Goal: Task Accomplishment & Management: Complete application form

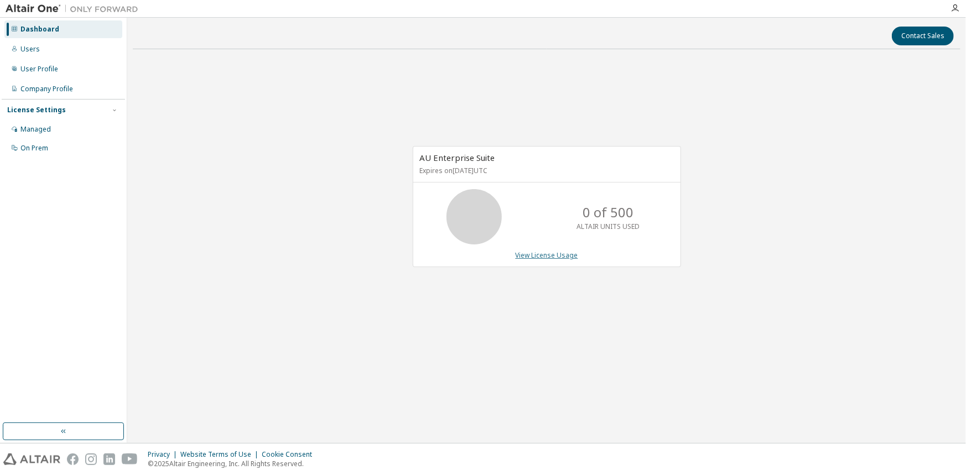
click at [529, 254] on link "View License Usage" at bounding box center [547, 255] width 63 height 9
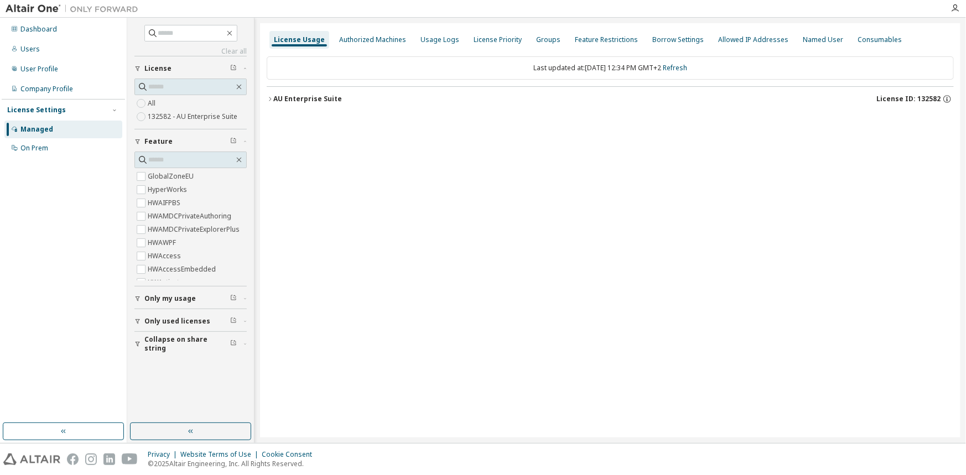
click at [300, 97] on div "AU Enterprise Suite" at bounding box center [307, 99] width 69 height 9
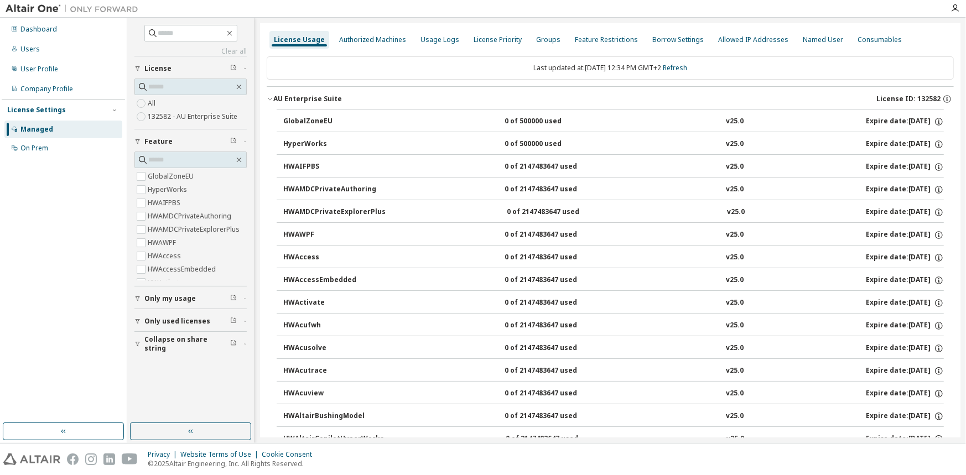
click at [360, 124] on div "GlobalZoneEU" at bounding box center [333, 122] width 100 height 10
click at [312, 142] on div "HyperWorks" at bounding box center [333, 144] width 100 height 10
click at [807, 39] on div "Named User" at bounding box center [823, 39] width 40 height 9
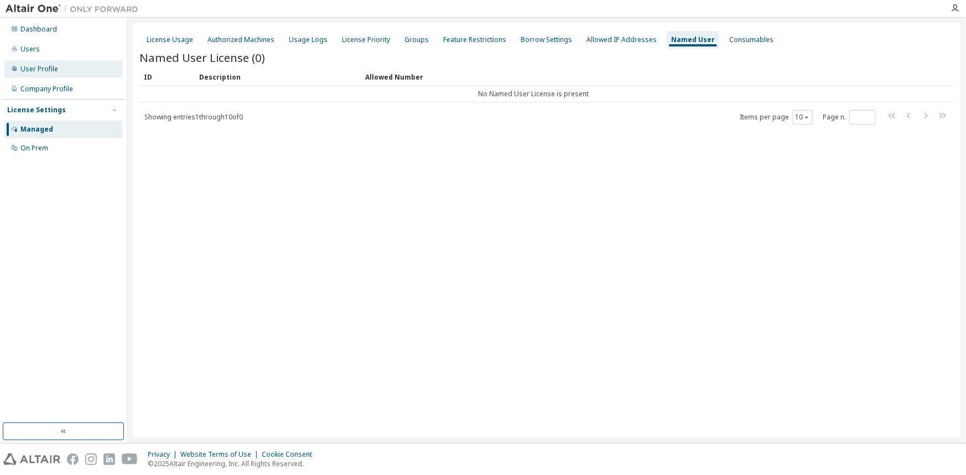
click at [72, 70] on div "User Profile" at bounding box center [63, 69] width 118 height 18
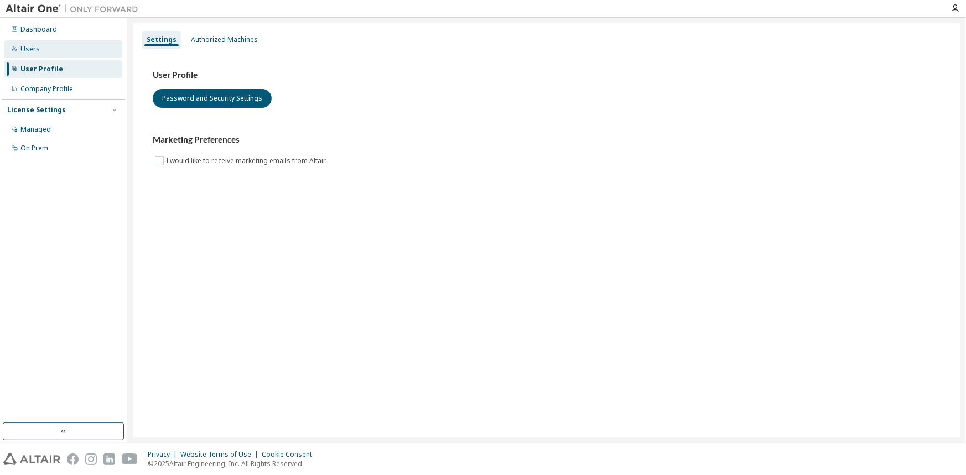
click at [52, 56] on div "Users" at bounding box center [63, 49] width 118 height 18
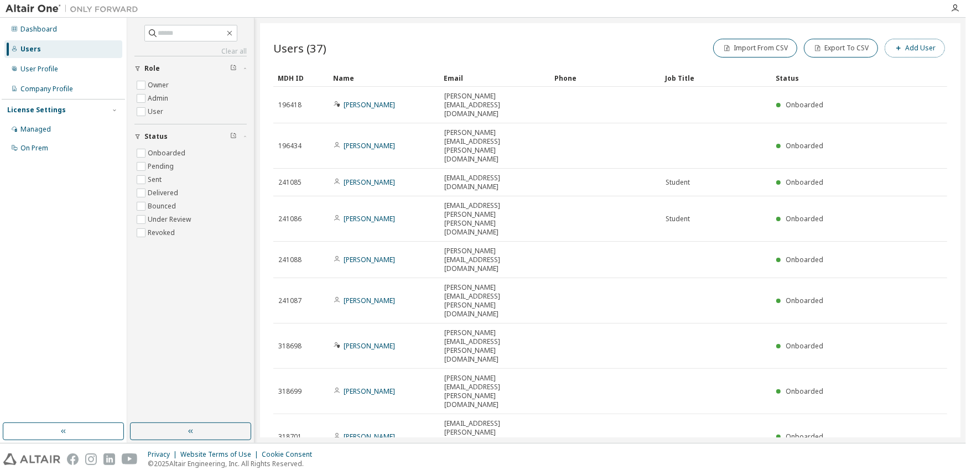
click at [938, 46] on button "Add User" at bounding box center [915, 48] width 60 height 19
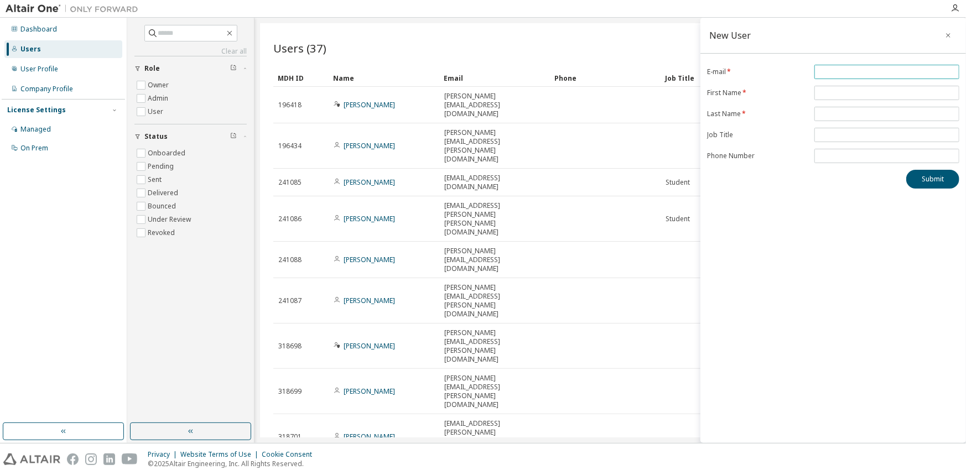
click at [837, 71] on input "email" at bounding box center [886, 71] width 139 height 9
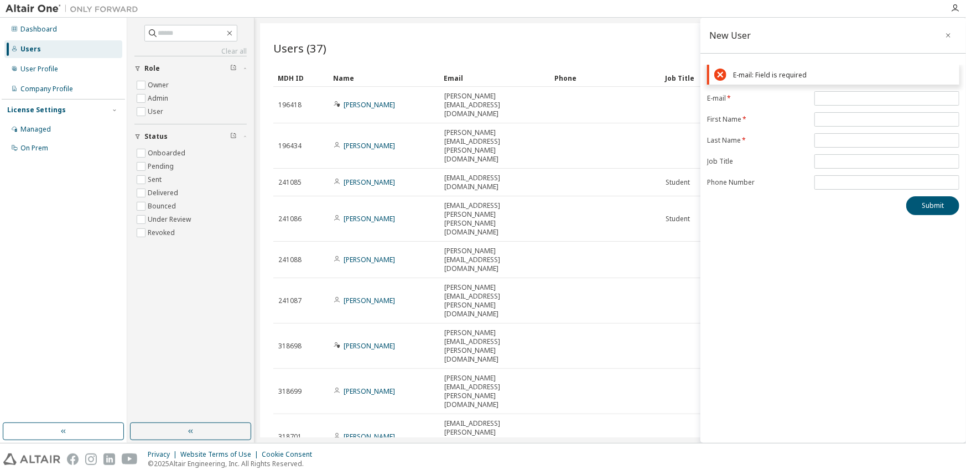
click at [796, 46] on div "New User" at bounding box center [833, 36] width 266 height 36
click at [830, 119] on input "text" at bounding box center [886, 119] width 139 height 9
type input "****"
click at [829, 98] on input "email" at bounding box center [886, 98] width 139 height 9
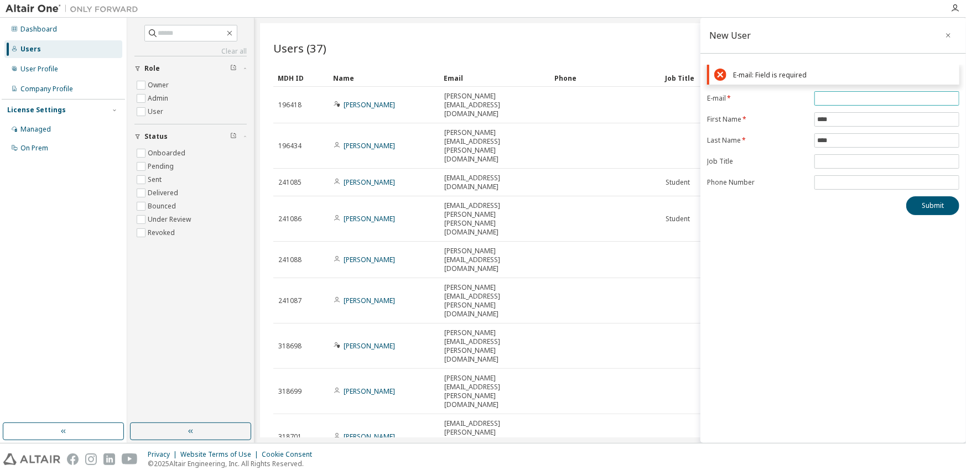
paste input "**********"
type input "**********"
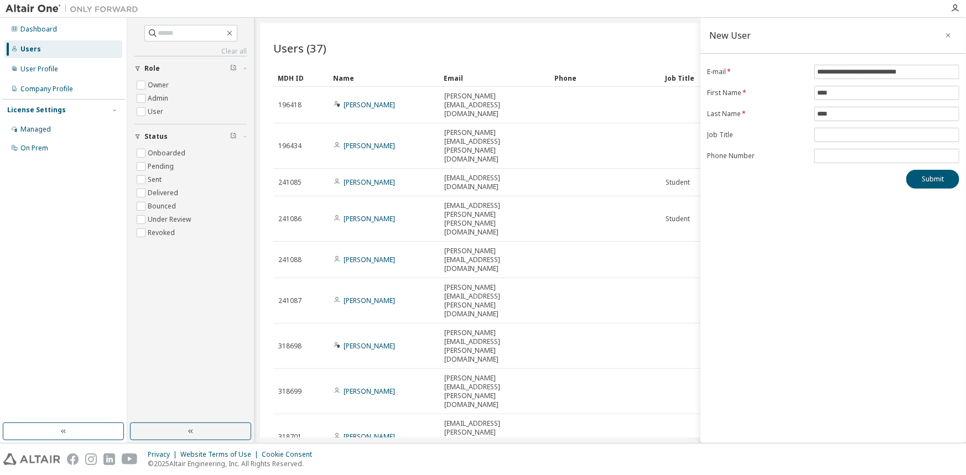
click at [810, 240] on div "**********" at bounding box center [833, 230] width 266 height 425
click at [938, 183] on button "Submit" at bounding box center [932, 179] width 53 height 19
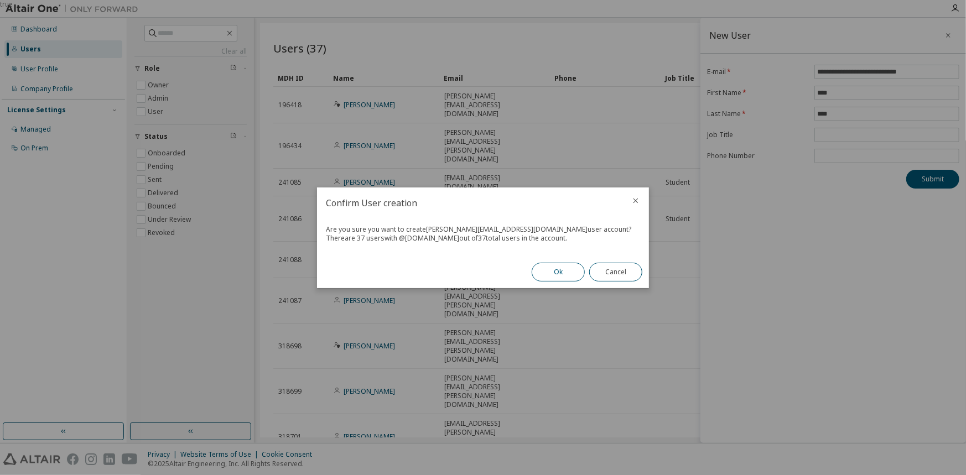
click at [547, 273] on button "Ok" at bounding box center [558, 272] width 53 height 19
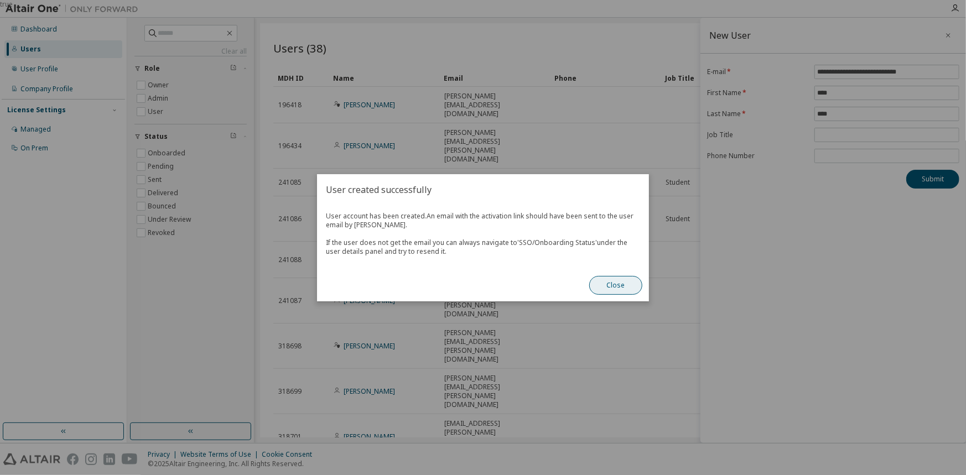
click at [623, 283] on button "Close" at bounding box center [615, 285] width 53 height 19
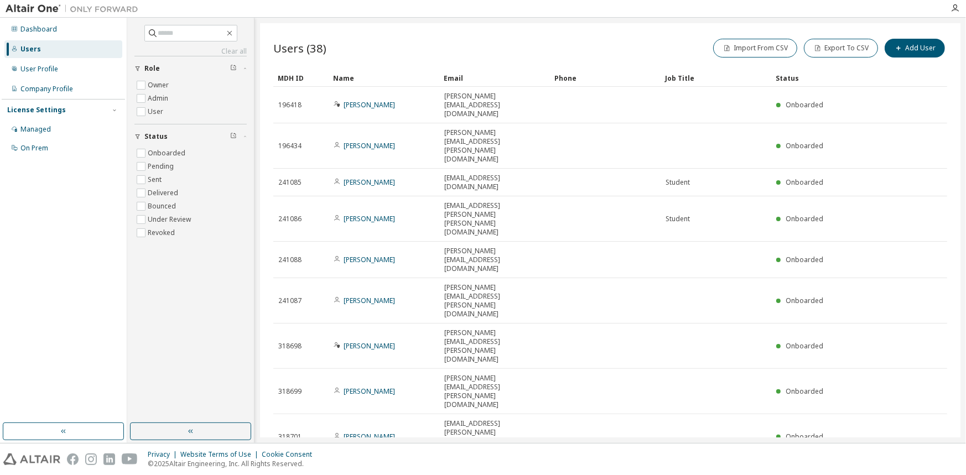
click at [364, 72] on div "Name" at bounding box center [384, 78] width 102 height 18
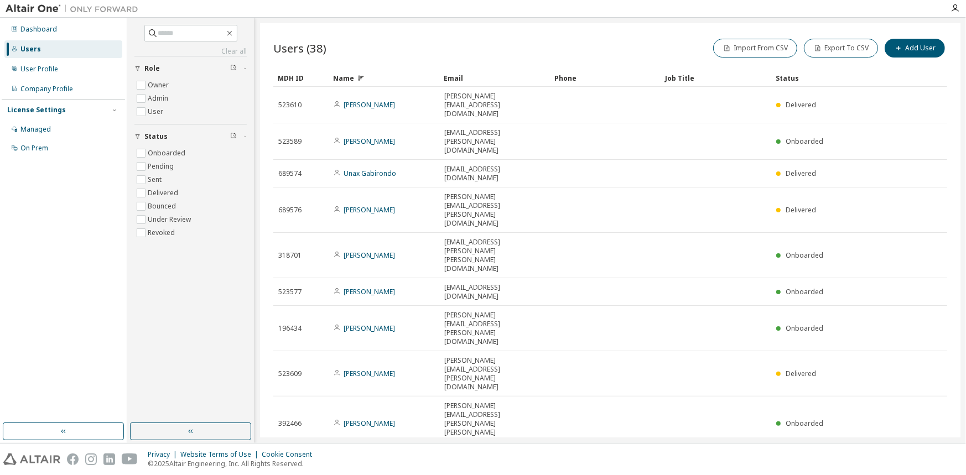
click at [362, 72] on div "Name" at bounding box center [384, 78] width 102 height 18
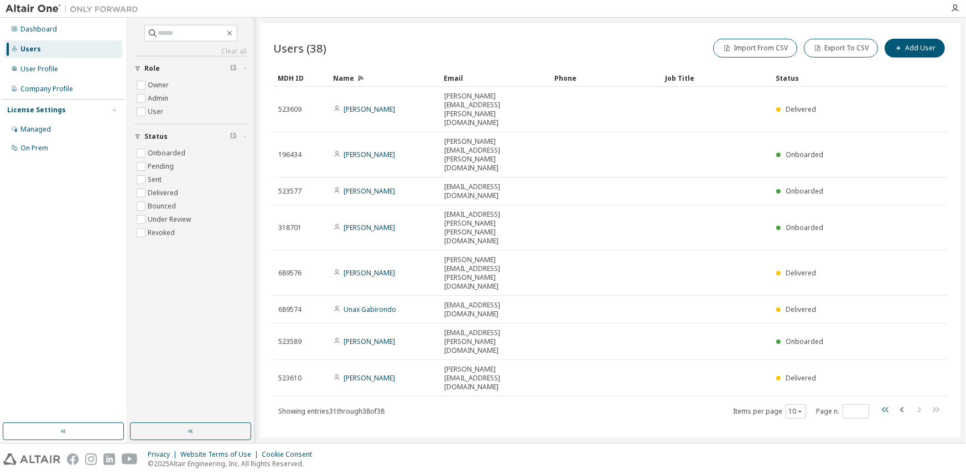
click at [891, 403] on icon "button" at bounding box center [885, 409] width 13 height 13
type input "*"
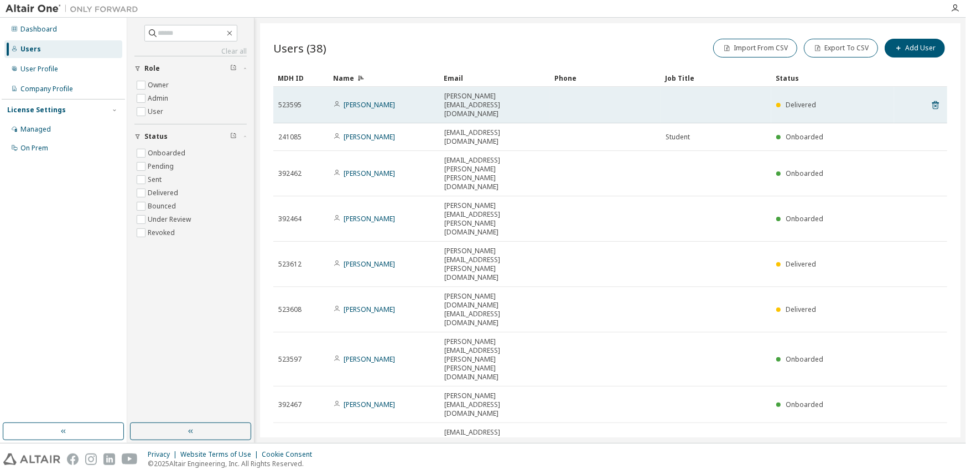
click at [422, 101] on div "Abel Alba" at bounding box center [384, 105] width 101 height 9
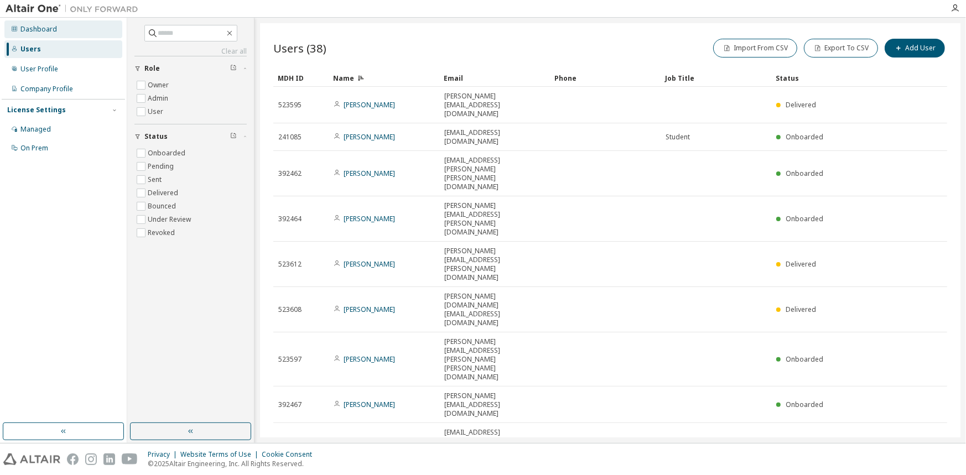
click at [43, 35] on div "Dashboard" at bounding box center [63, 29] width 118 height 18
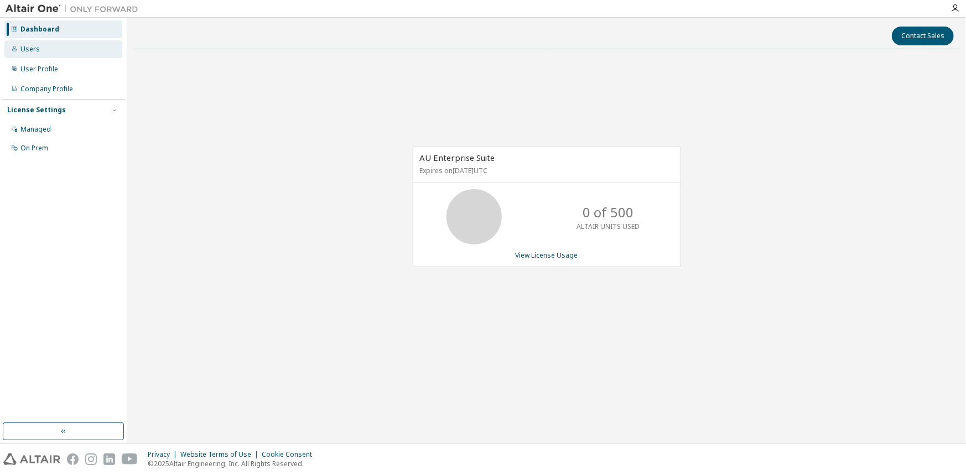
click at [44, 49] on div "Users" at bounding box center [63, 49] width 118 height 18
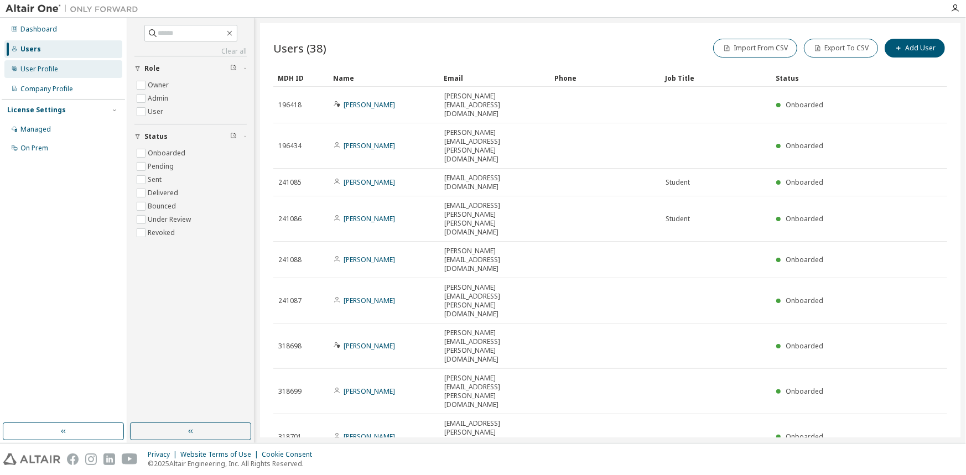
click at [49, 69] on div "User Profile" at bounding box center [39, 69] width 38 height 9
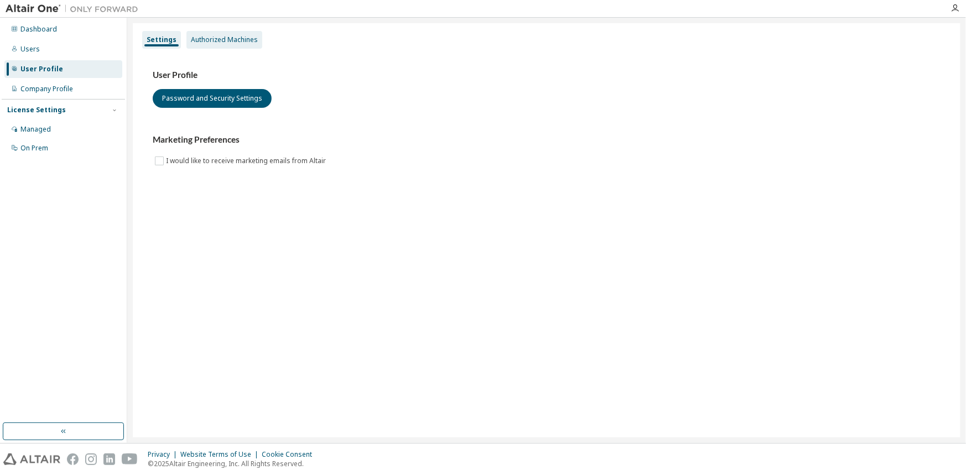
click at [216, 45] on div "Authorized Machines" at bounding box center [224, 40] width 76 height 18
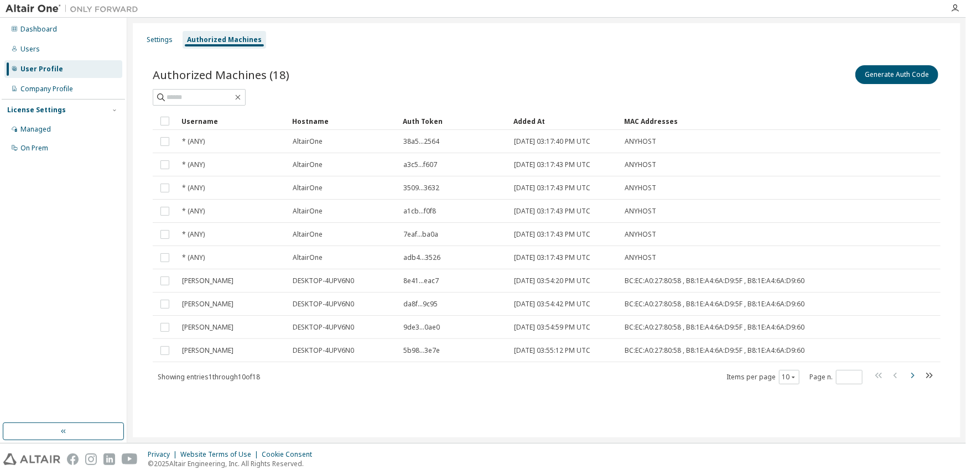
click at [910, 374] on icon "button" at bounding box center [912, 375] width 13 height 13
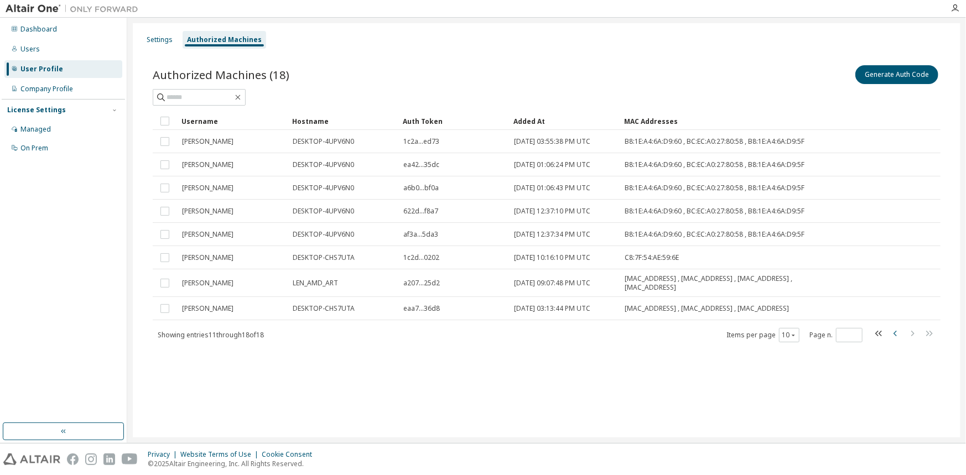
click at [894, 335] on icon "button" at bounding box center [895, 333] width 13 height 13
type input "*"
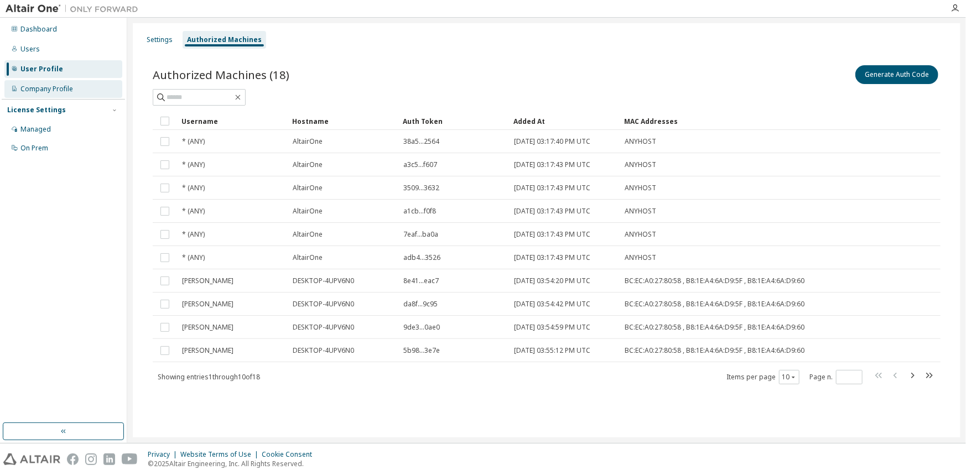
click at [80, 89] on div "Company Profile" at bounding box center [63, 89] width 118 height 18
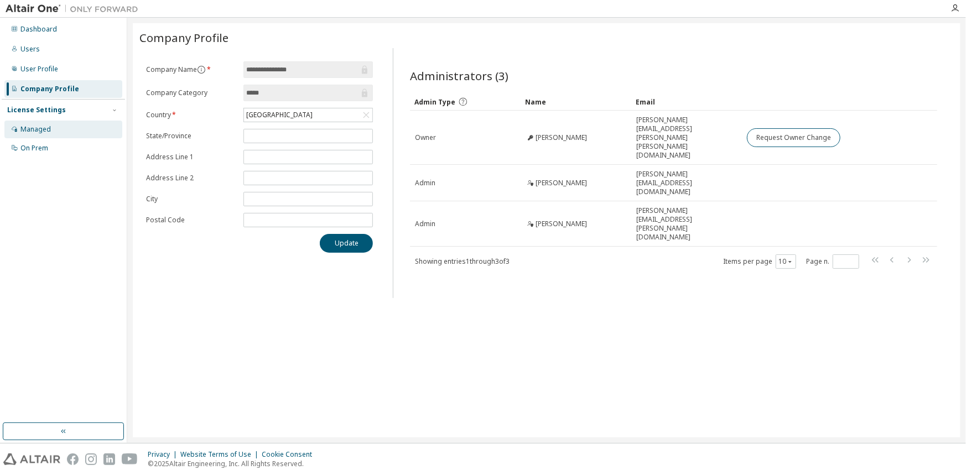
click at [40, 132] on div "Managed" at bounding box center [35, 129] width 30 height 9
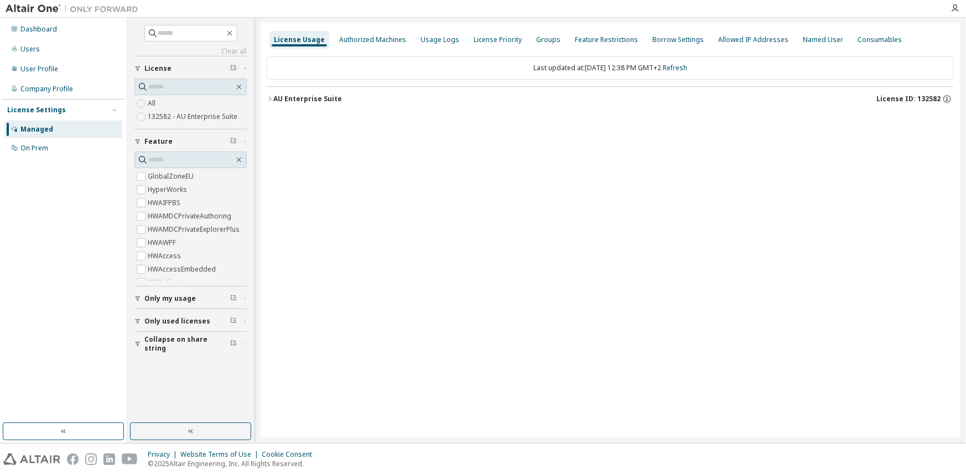
click at [50, 59] on div "Dashboard Users User Profile Company Profile License Settings Managed On Prem" at bounding box center [63, 88] width 123 height 139
click at [51, 49] on div "Users" at bounding box center [63, 49] width 118 height 18
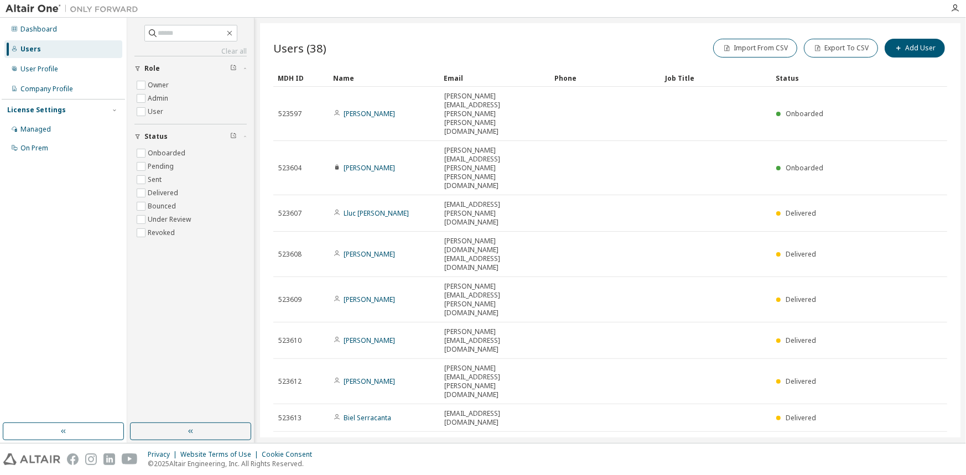
type input "*"
